Goal: Task Accomplishment & Management: Manage account settings

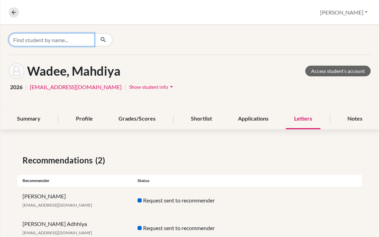
click at [68, 39] on input "Find student by name..." at bounding box center [52, 39] width 86 height 13
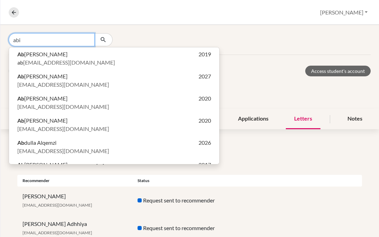
type input "abid"
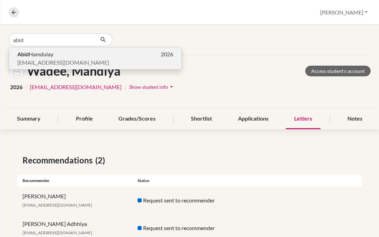
click at [46, 60] on span "[EMAIL_ADDRESS][DOMAIN_NAME]" at bounding box center [63, 63] width 92 height 8
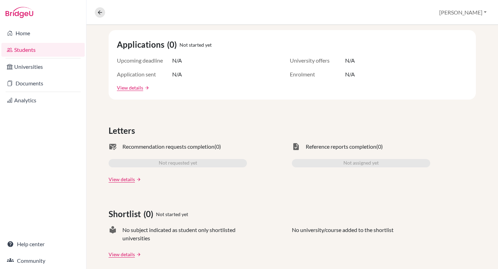
scroll to position [129, 0]
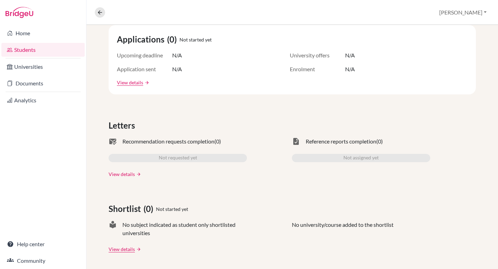
click at [129, 176] on link "View details" at bounding box center [122, 174] width 26 height 7
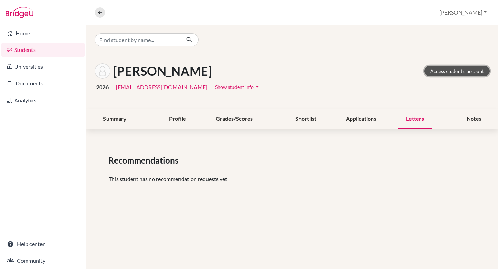
click at [378, 71] on link "Access student's account" at bounding box center [457, 71] width 65 height 11
click at [254, 87] on icon "arrow_drop_down" at bounding box center [257, 86] width 7 height 7
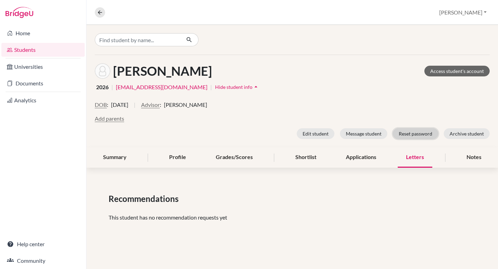
click at [378, 135] on button "Reset password" at bounding box center [415, 133] width 45 height 11
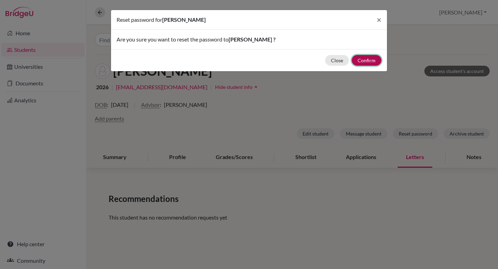
click at [369, 59] on button "Confirm" at bounding box center [367, 60] width 30 height 11
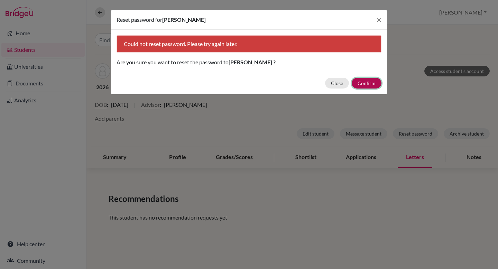
click at [369, 84] on button "Confirm" at bounding box center [367, 83] width 30 height 11
click at [378, 19] on span "×" at bounding box center [379, 20] width 5 height 10
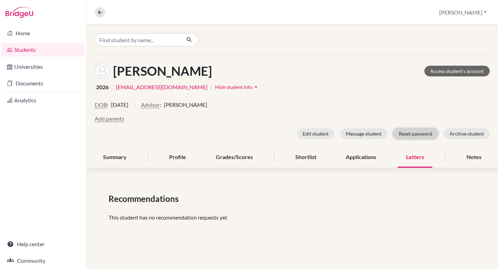
click at [378, 137] on button "Reset password" at bounding box center [415, 133] width 45 height 11
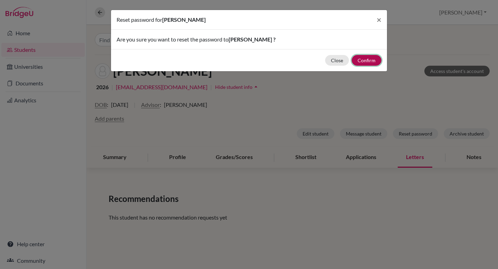
click at [372, 61] on button "Confirm" at bounding box center [367, 60] width 30 height 11
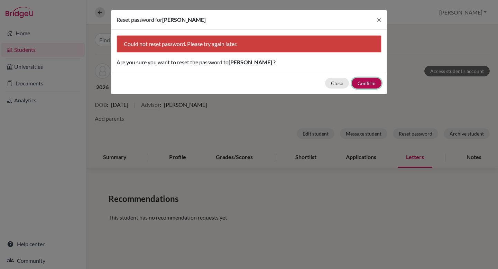
click at [370, 86] on button "Confirm" at bounding box center [367, 83] width 30 height 11
click at [378, 19] on span "×" at bounding box center [379, 20] width 5 height 10
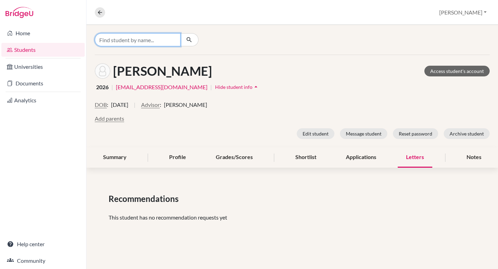
click at [132, 41] on input "Find student by name..." at bounding box center [138, 39] width 86 height 13
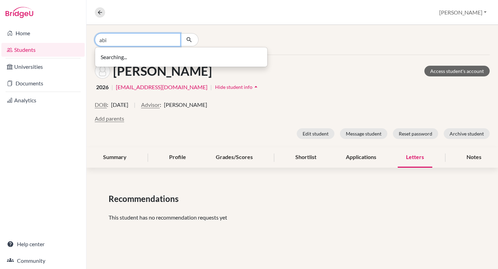
type input "abid"
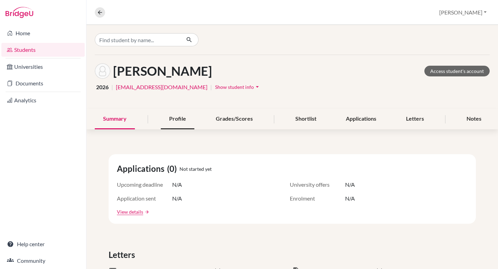
click at [180, 117] on div "Profile" at bounding box center [178, 119] width 34 height 20
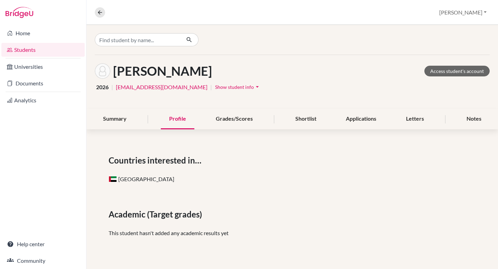
click at [229, 84] on span "Show student info" at bounding box center [234, 87] width 39 height 6
